Goal: Task Accomplishment & Management: Use online tool/utility

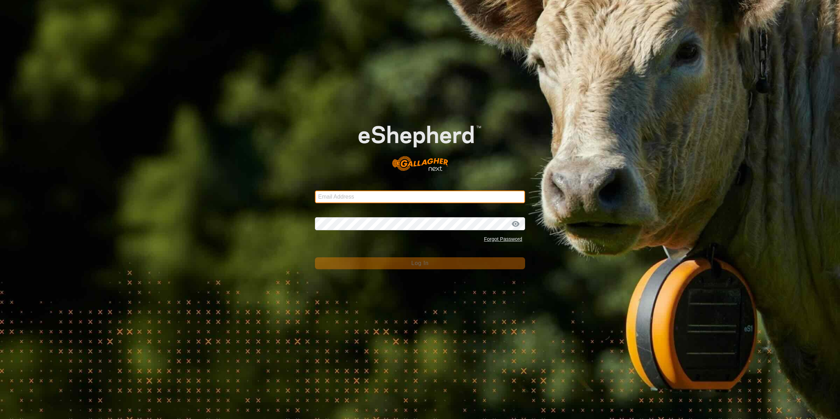
click at [453, 201] on input "Email Address" at bounding box center [420, 197] width 210 height 13
type input "[PERSON_NAME][EMAIL_ADDRESS][DOMAIN_NAME]"
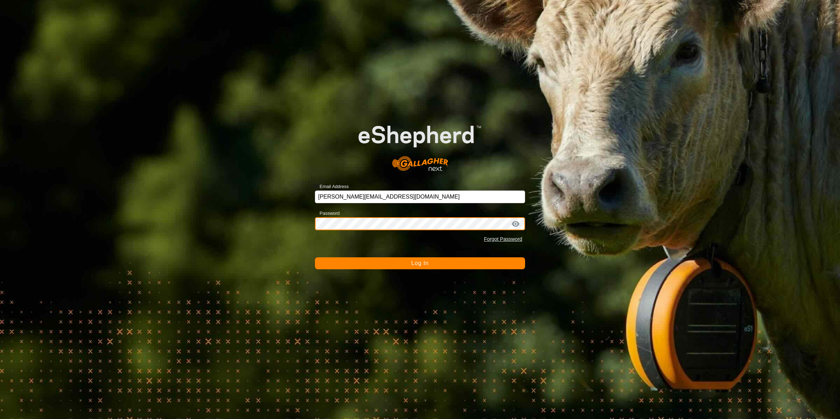
click at [315, 257] on button "Log In" at bounding box center [420, 263] width 210 height 12
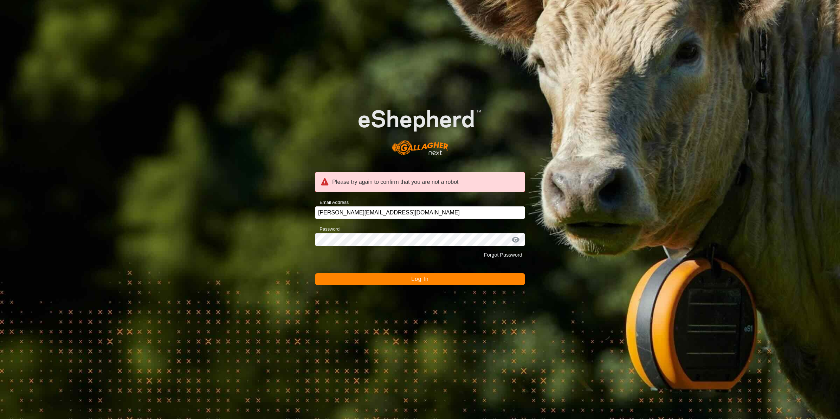
click at [406, 277] on button "Log In" at bounding box center [420, 279] width 210 height 12
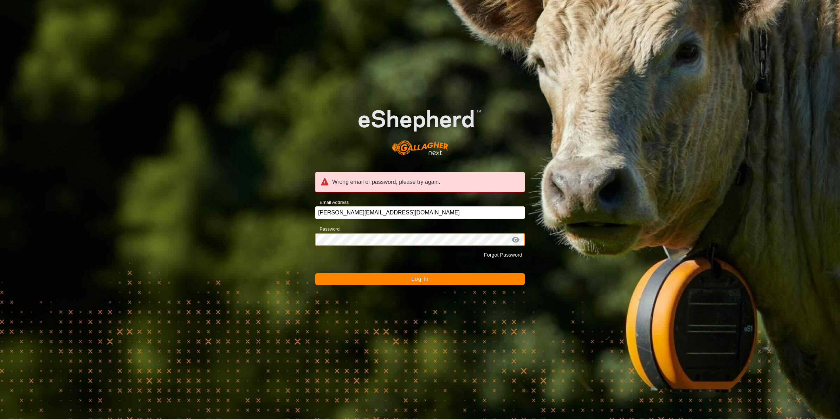
click at [273, 249] on div "Wrong email or password, please try again. Email Address [PERSON_NAME][EMAIL_AD…" at bounding box center [420, 209] width 840 height 419
click at [315, 273] on button "Log In" at bounding box center [420, 279] width 210 height 12
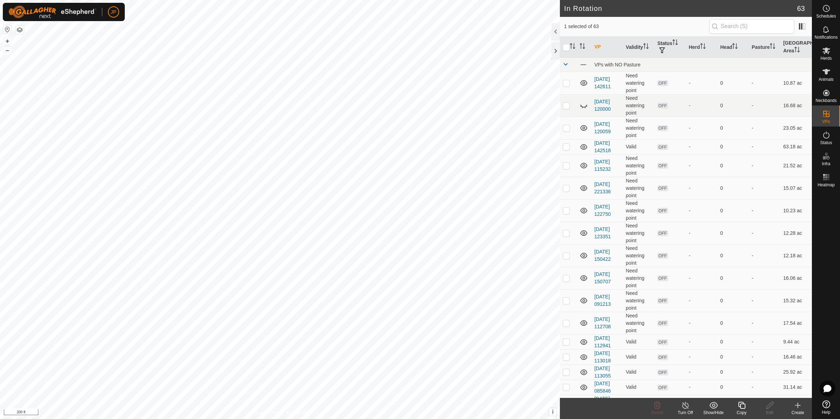
click at [741, 411] on div "Copy" at bounding box center [742, 413] width 28 height 6
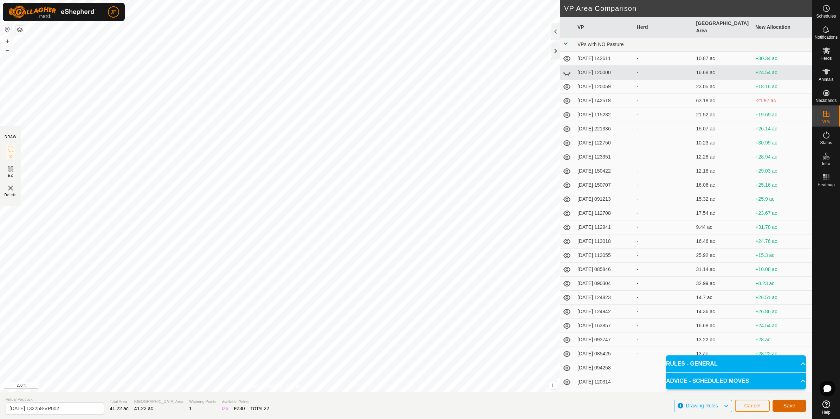
click at [796, 403] on button "Save" at bounding box center [790, 406] width 34 height 12
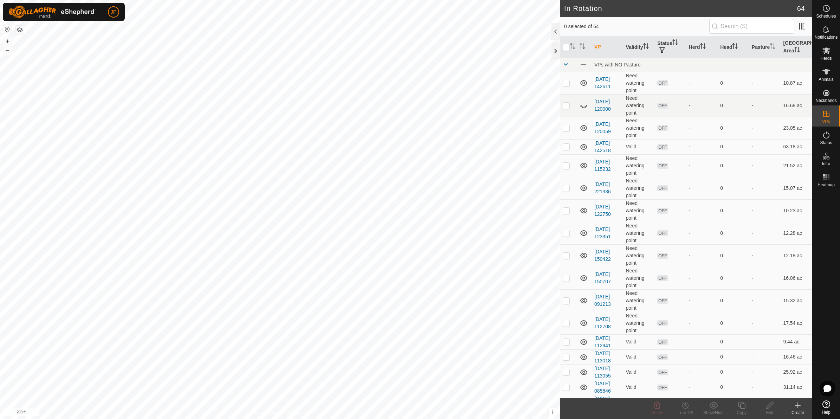
checkbox input "true"
click at [828, 52] on icon at bounding box center [827, 50] width 8 height 7
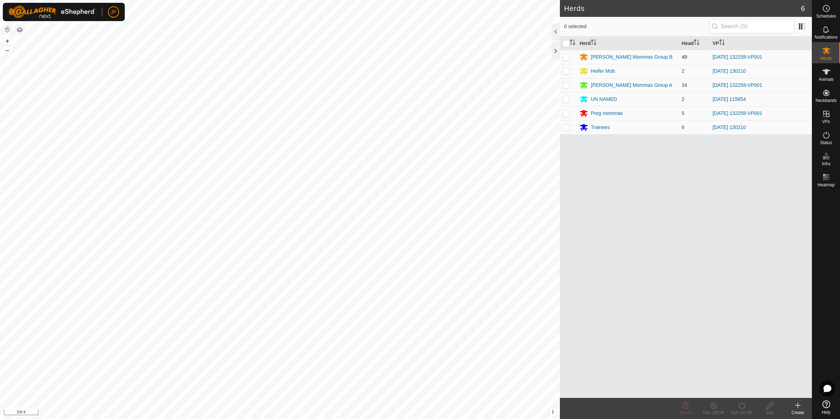
click at [568, 56] on p-checkbox at bounding box center [566, 57] width 7 height 6
checkbox input "true"
click at [567, 86] on p-checkbox at bounding box center [566, 85] width 7 height 6
checkbox input "true"
click at [564, 115] on p-checkbox at bounding box center [566, 113] width 7 height 6
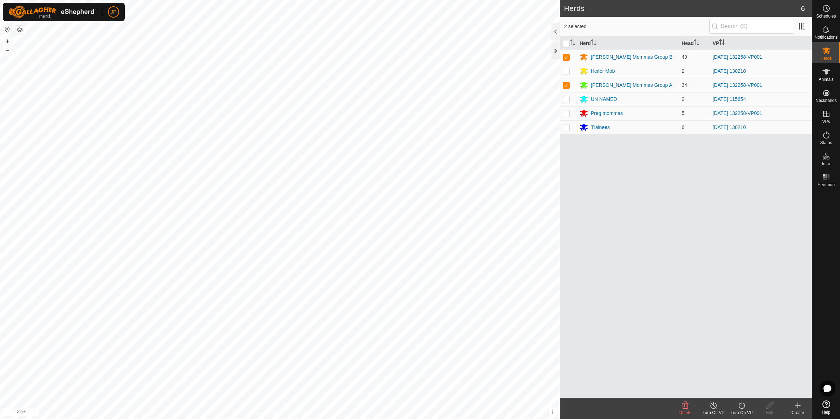
checkbox input "true"
click at [733, 407] on turn-on-svg-icon at bounding box center [742, 405] width 28 height 8
click at [757, 388] on link "Now" at bounding box center [763, 390] width 70 height 14
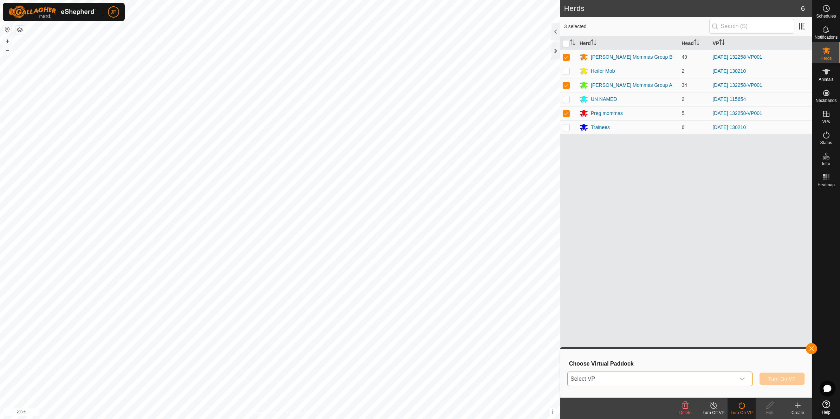
click at [634, 375] on span "Select VP" at bounding box center [652, 379] width 168 height 14
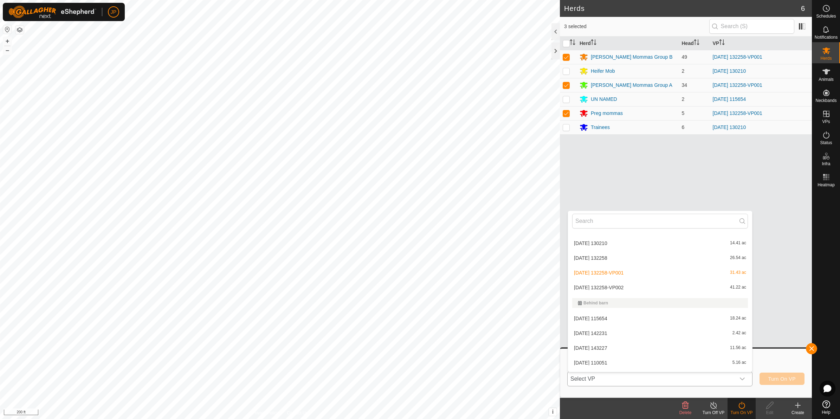
scroll to position [447, 0]
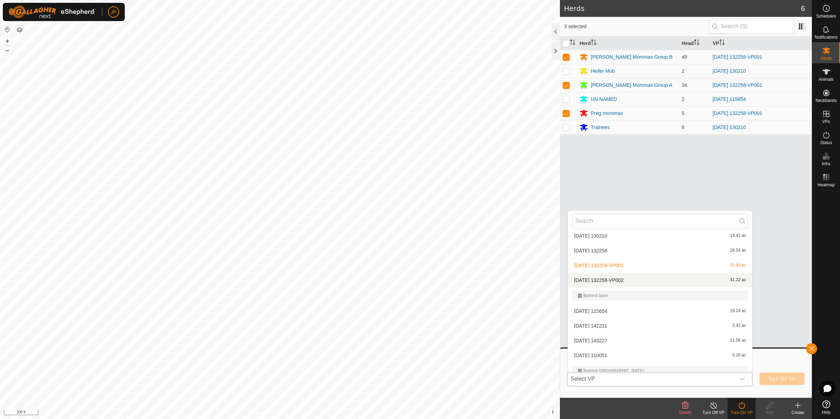
click at [618, 280] on li "[DATE] 132258-VP002 41.22 ac" at bounding box center [660, 280] width 184 height 14
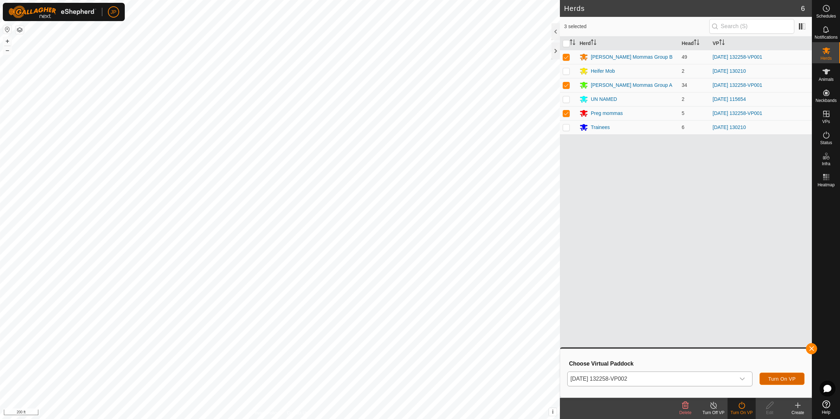
click at [776, 379] on span "Turn On VP" at bounding box center [782, 379] width 27 height 6
